Goal: Task Accomplishment & Management: Use online tool/utility

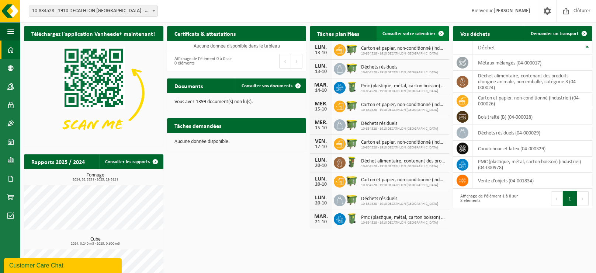
click at [429, 30] on link "Consulter votre calendrier" at bounding box center [413, 33] width 72 height 15
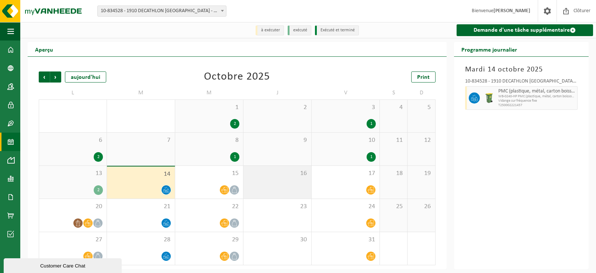
click at [287, 178] on div "16" at bounding box center [277, 182] width 68 height 33
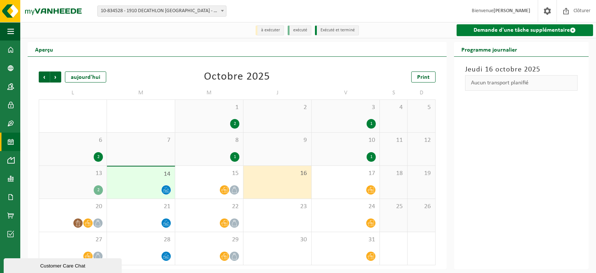
click at [536, 30] on link "Demande d'une tâche supplémentaire" at bounding box center [525, 30] width 136 height 12
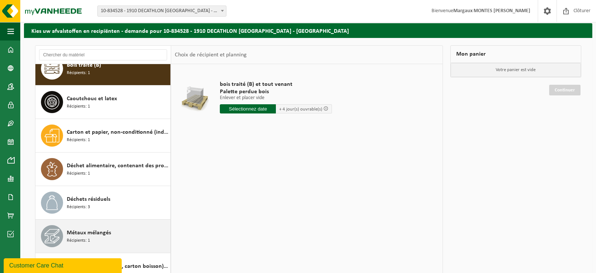
scroll to position [86, 0]
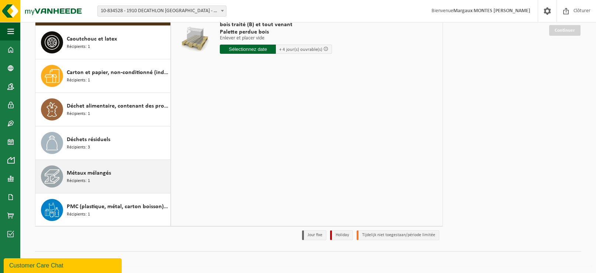
click at [124, 174] on div "Métaux mélangés Récipients: 1" at bounding box center [118, 177] width 102 height 22
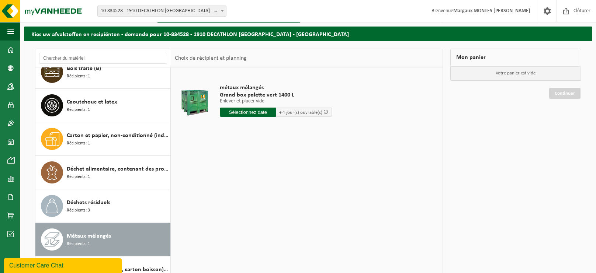
scroll to position [0, 0]
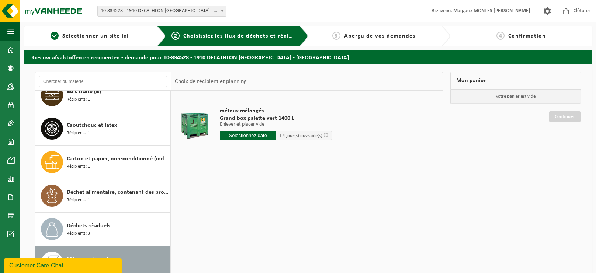
click at [258, 136] on input "text" at bounding box center [248, 135] width 56 height 9
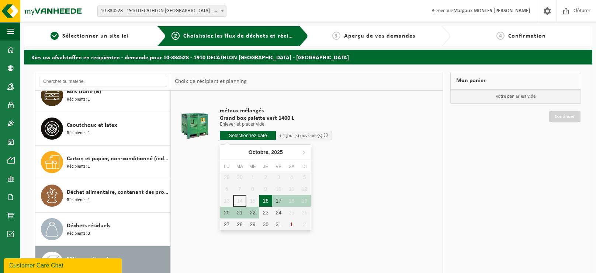
click at [266, 200] on div "16" at bounding box center [265, 201] width 13 height 12
type input "à partir de 2025-10-16"
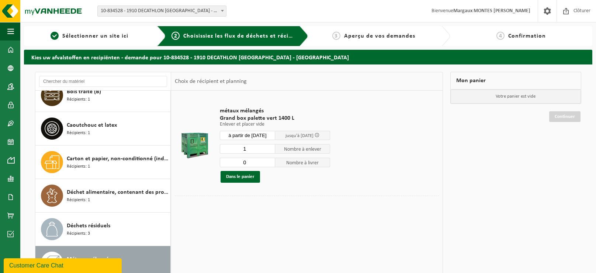
click at [275, 164] on input "0" at bounding box center [247, 163] width 55 height 10
type input "1"
click at [275, 160] on input "1" at bounding box center [247, 163] width 55 height 10
click at [242, 178] on button "Dans le panier" at bounding box center [240, 177] width 39 height 12
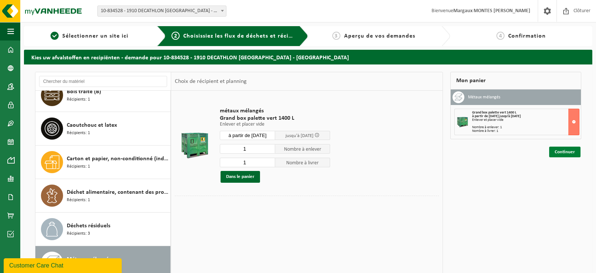
click at [567, 153] on link "Continuer" at bounding box center [564, 152] width 31 height 11
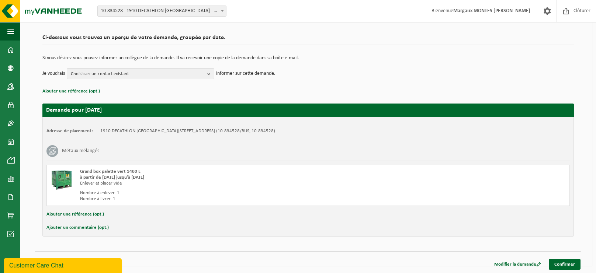
scroll to position [49, 0]
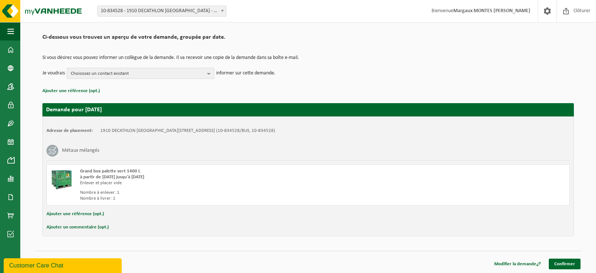
click at [175, 70] on span "Choisissez un contact existant" at bounding box center [138, 73] width 134 height 11
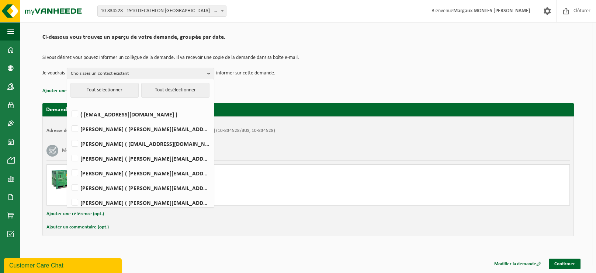
click at [175, 70] on span "Choisissez un contact existant" at bounding box center [138, 73] width 134 height 11
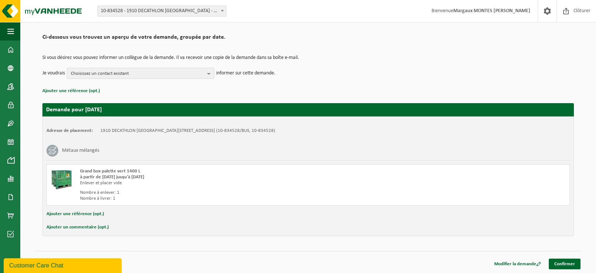
click at [53, 228] on button "Ajouter un commentaire (opt.)" at bounding box center [77, 228] width 62 height 10
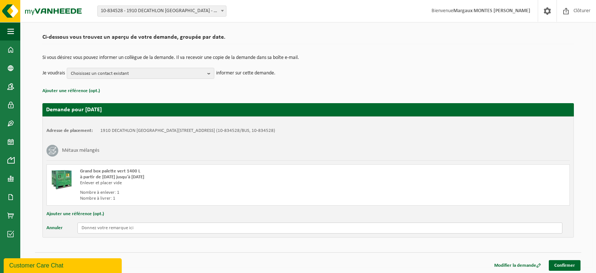
click at [158, 231] on input "text" at bounding box center [319, 228] width 485 height 11
click at [127, 226] on input "Bonjour pouvez-vous venir réaliser le prelevement" at bounding box center [319, 228] width 485 height 11
drag, startPoint x: 136, startPoint y: 227, endPoint x: 123, endPoint y: 231, distance: 13.3
click at [123, 231] on input "Bonjour pouvez-vous venir réaliser le prelevement" at bounding box center [319, 228] width 485 height 11
type input "Bonjour pouvez-vous réaliser le prelevement du Box metaux celui ci déborde, mer…"
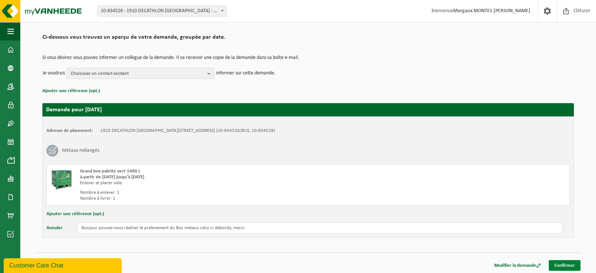
click at [556, 267] on link "Confirmer" at bounding box center [565, 265] width 32 height 11
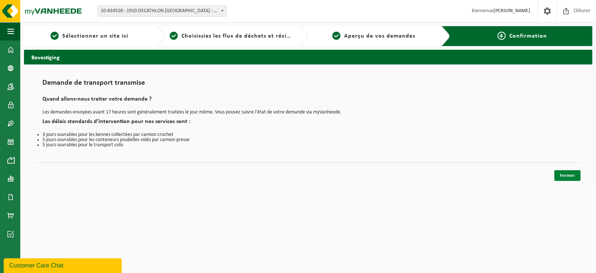
click at [563, 180] on link "Fermer" at bounding box center [567, 175] width 26 height 11
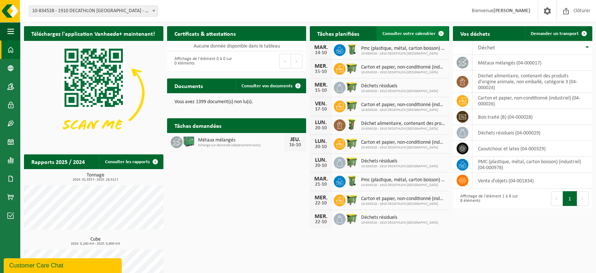
click at [400, 34] on span "Consulter votre calendrier" at bounding box center [409, 33] width 53 height 5
